Goal: Transaction & Acquisition: Purchase product/service

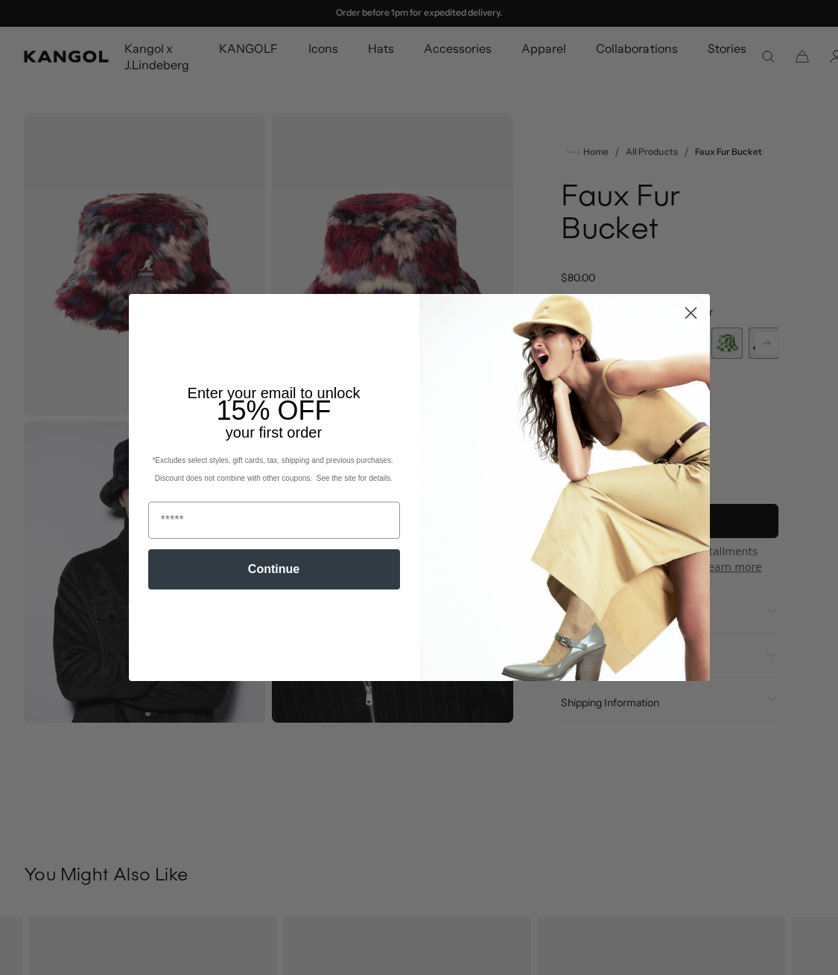
click at [686, 316] on circle "Close dialog" at bounding box center [690, 313] width 25 height 25
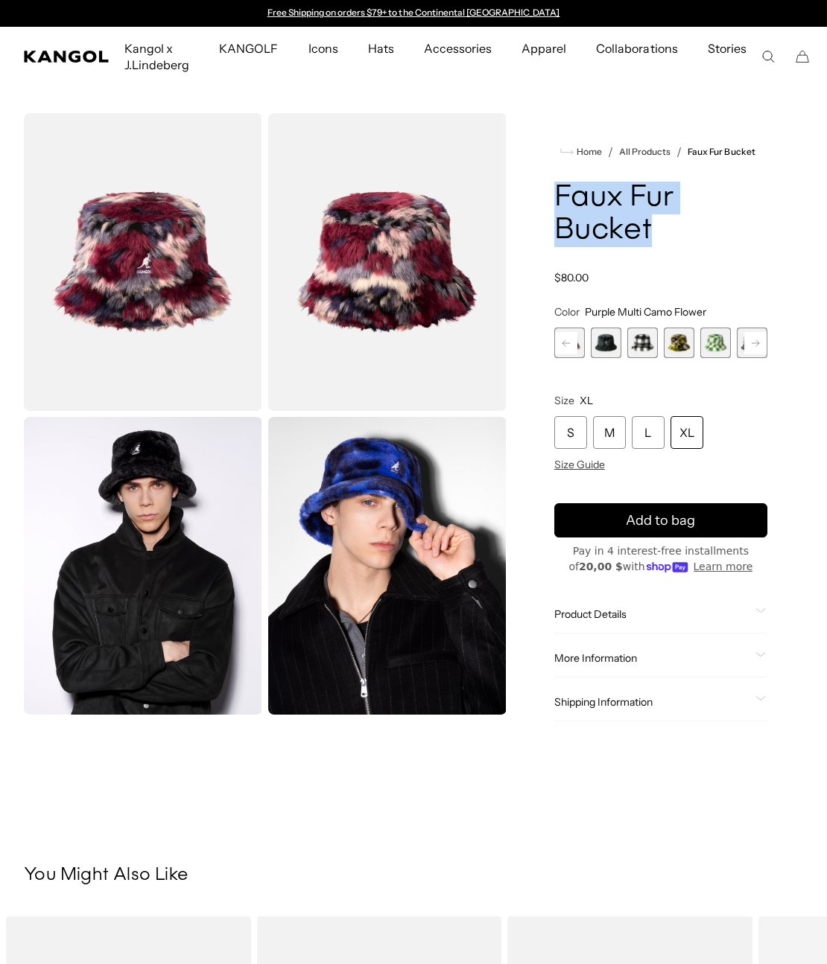
drag, startPoint x: 556, startPoint y: 196, endPoint x: 651, endPoint y: 215, distance: 96.5
click at [651, 215] on h1 "Faux Fur Bucket" at bounding box center [660, 215] width 213 height 66
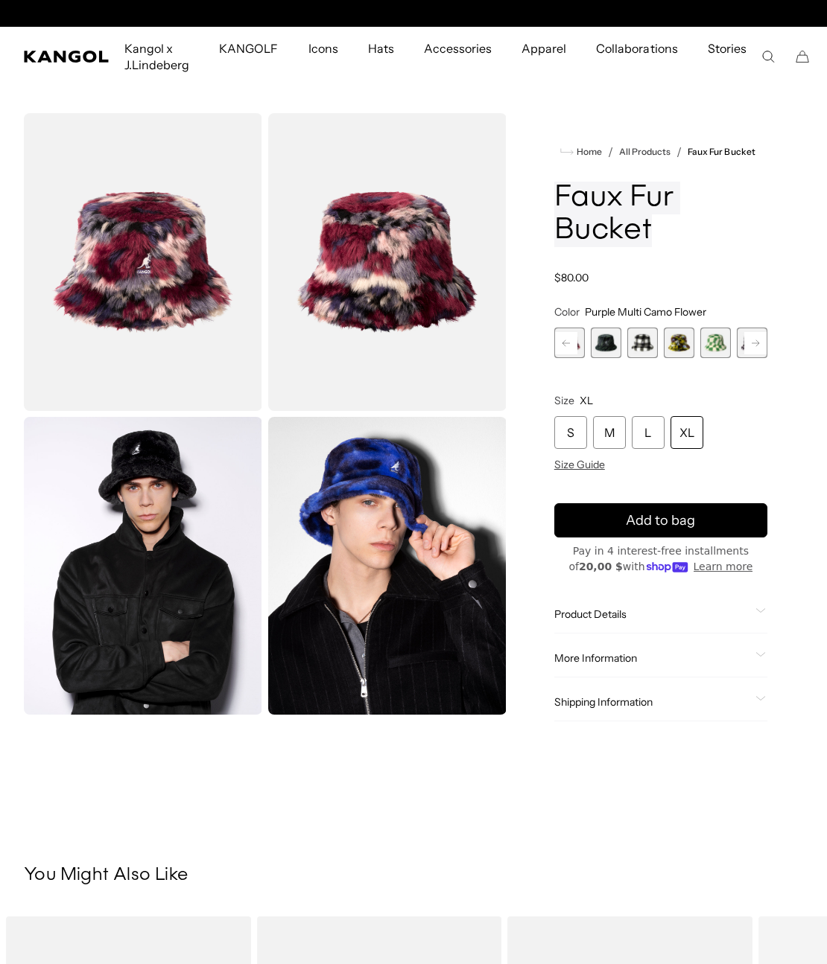
scroll to position [0, 307]
click at [574, 348] on rect at bounding box center [566, 343] width 22 height 22
click at [574, 348] on span "1 of 12" at bounding box center [569, 343] width 31 height 31
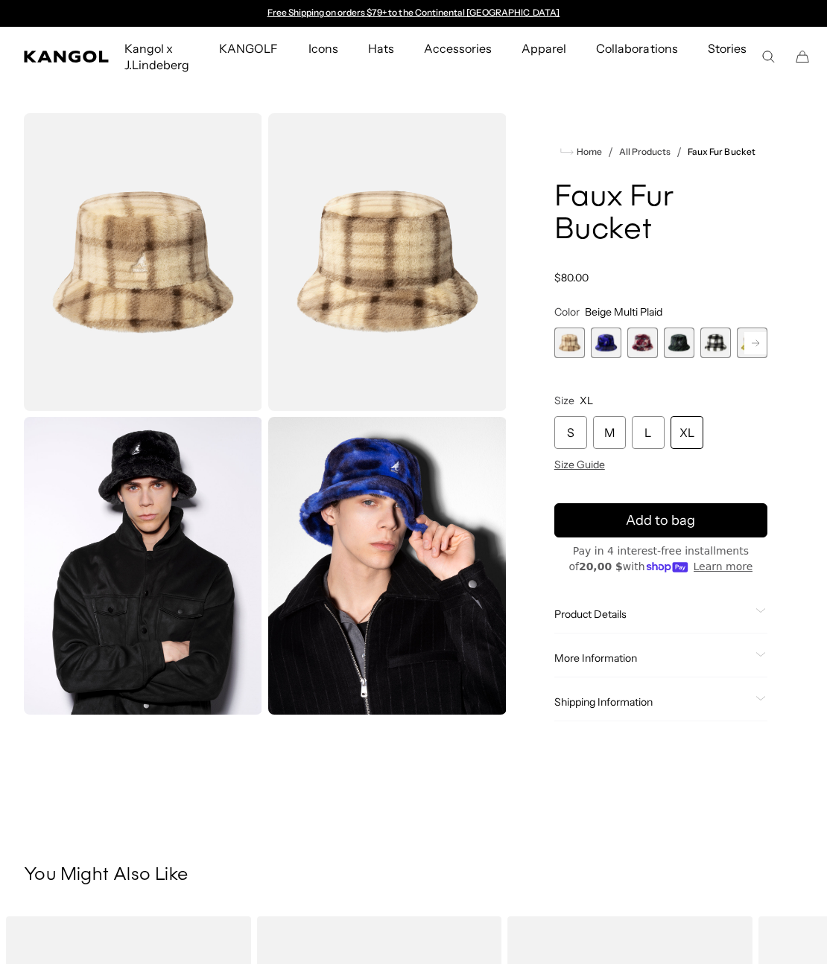
click at [610, 346] on span "2 of 12" at bounding box center [606, 343] width 31 height 31
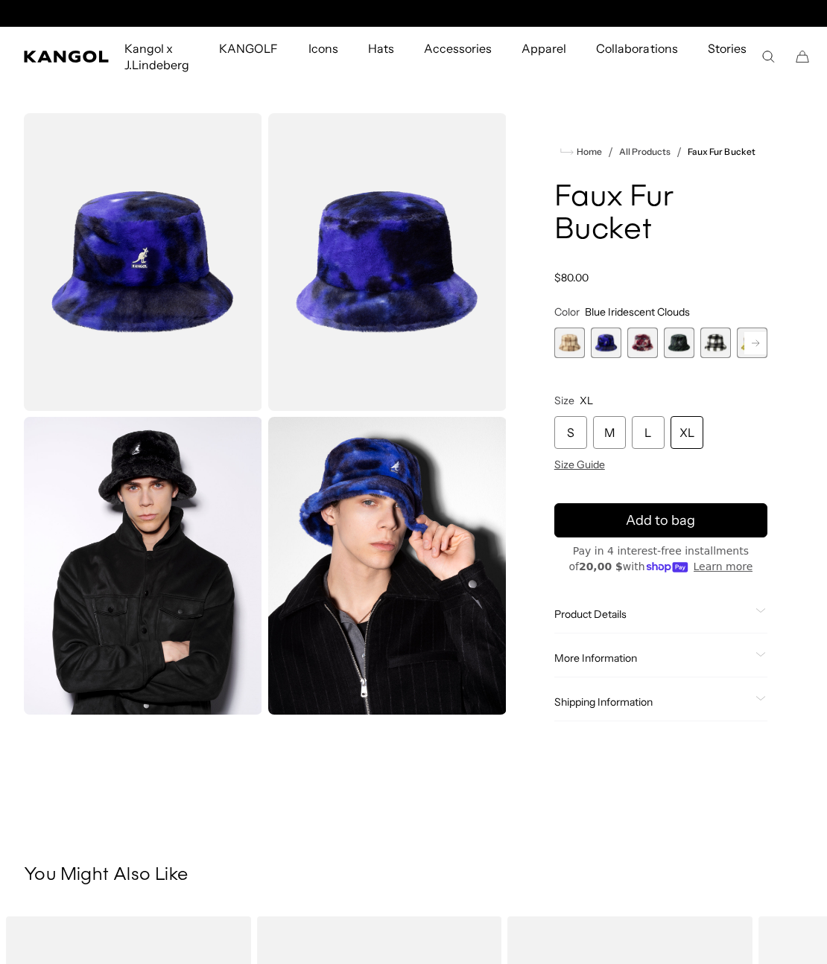
scroll to position [0, 307]
click at [640, 343] on span "3 of 12" at bounding box center [642, 343] width 31 height 31
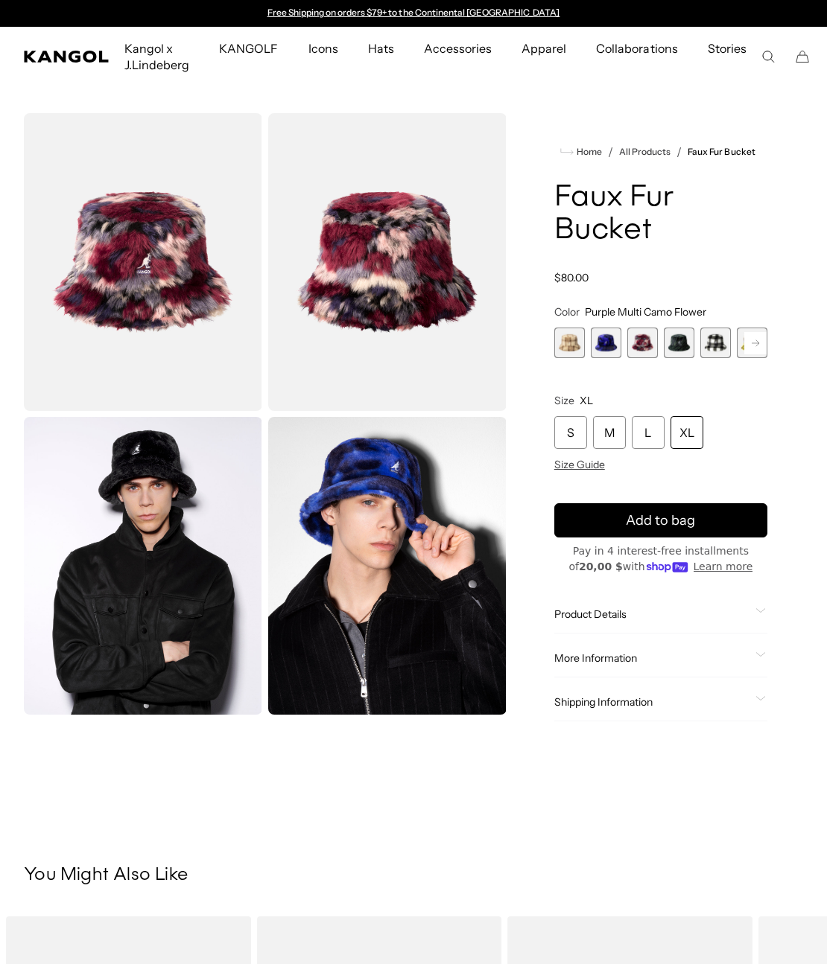
click at [674, 341] on span "4 of 12" at bounding box center [678, 343] width 31 height 31
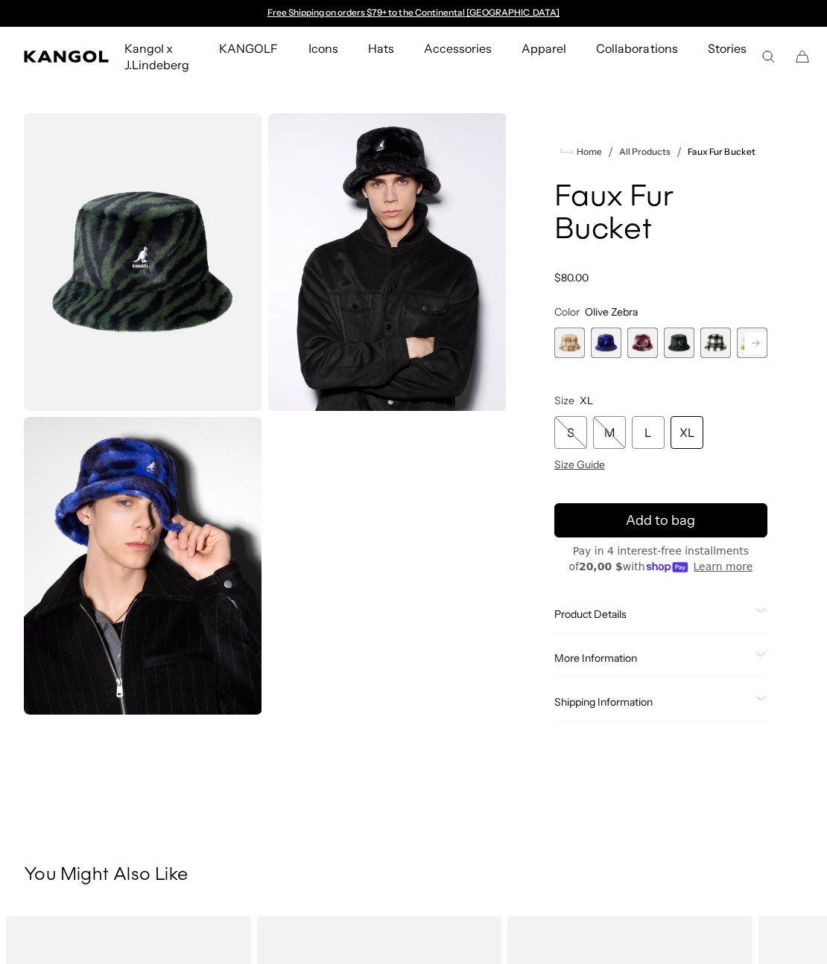
click at [646, 340] on span "3 of 12" at bounding box center [642, 343] width 31 height 31
